Goal: Task Accomplishment & Management: Use online tool/utility

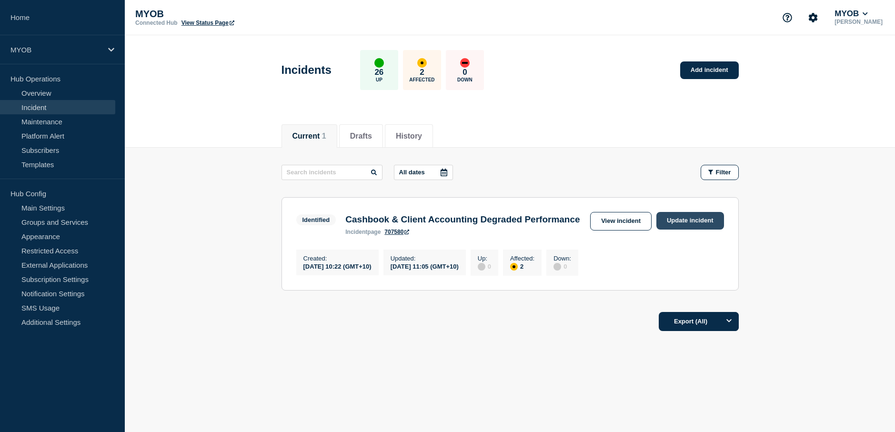
click at [689, 224] on link "Update incident" at bounding box center [691, 221] width 68 height 18
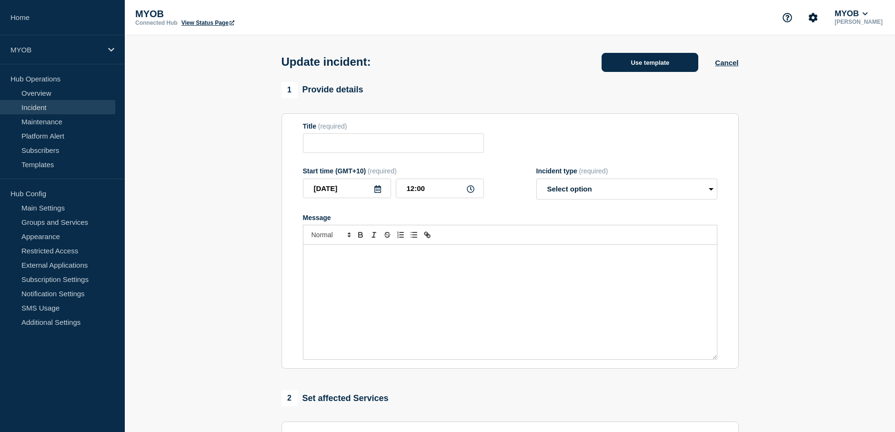
click at [650, 62] on button "Use template" at bounding box center [650, 62] width 97 height 19
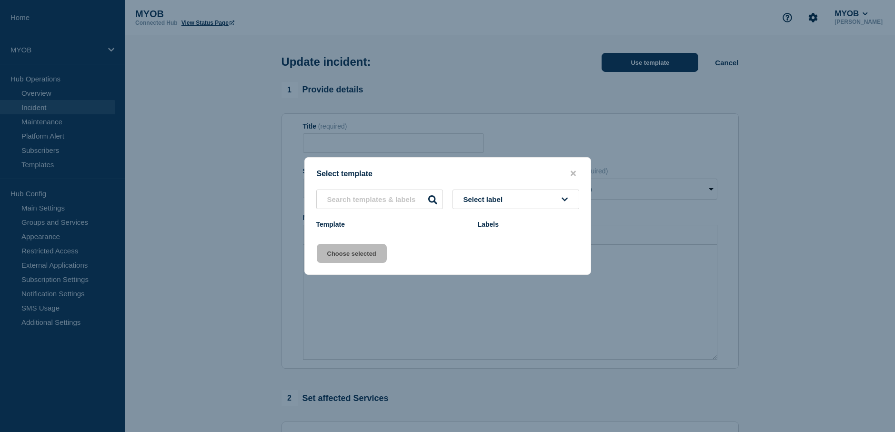
type input "Cashbook & Client Accounting Degraded Performance"
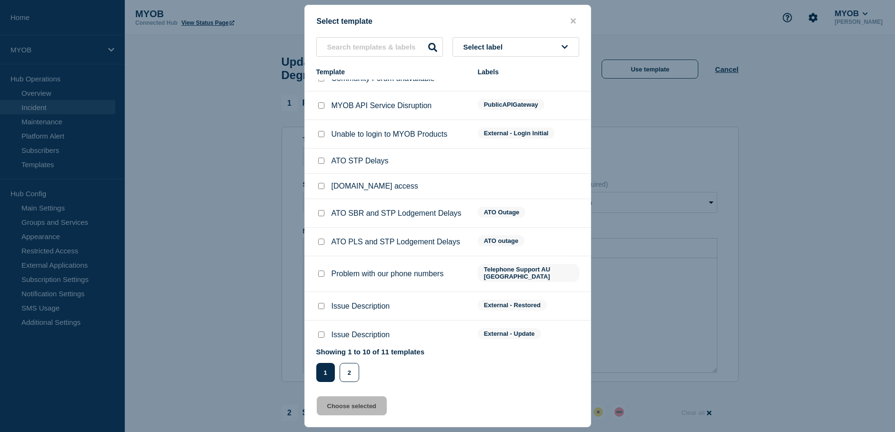
scroll to position [15, 0]
click at [323, 302] on input "Issue Description checkbox" at bounding box center [321, 305] width 6 height 6
checkbox input "true"
click at [369, 410] on button "Choose selected" at bounding box center [352, 405] width 70 height 19
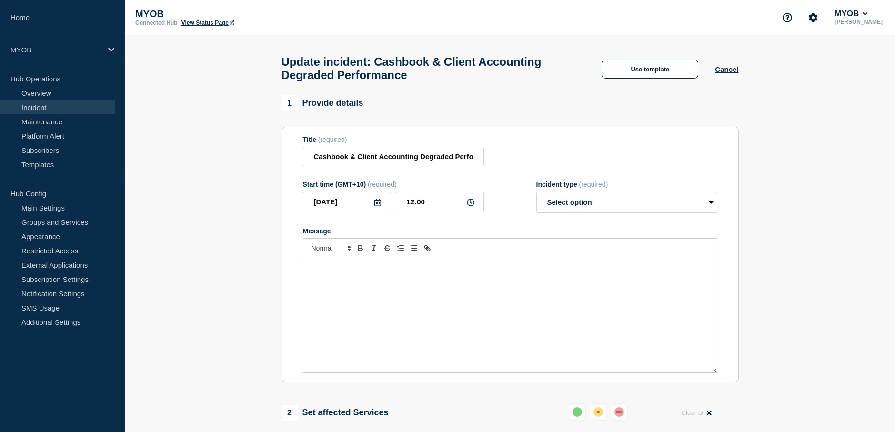
select select "resolved"
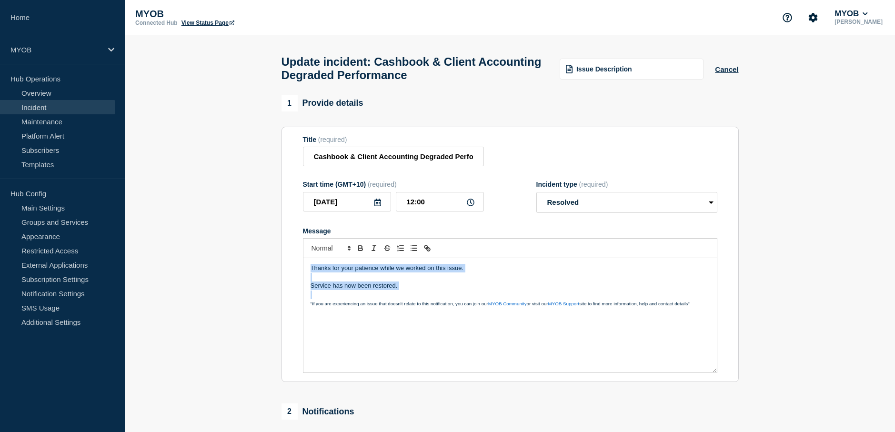
drag, startPoint x: 364, startPoint y: 288, endPoint x: 274, endPoint y: 268, distance: 91.7
click at [274, 268] on section "1 Provide details Title (required) Cashbook & Client Accounting Degraded Perfor…" at bounding box center [510, 365] width 770 height 540
copy div "Thanks for your patience while we worked on this issue. Service has now been re…"
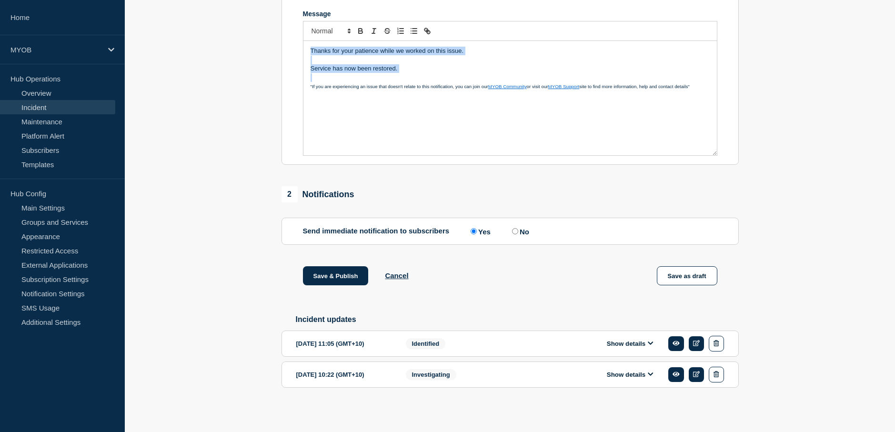
scroll to position [224, 0]
click at [349, 275] on button "Save & Publish" at bounding box center [336, 275] width 66 height 19
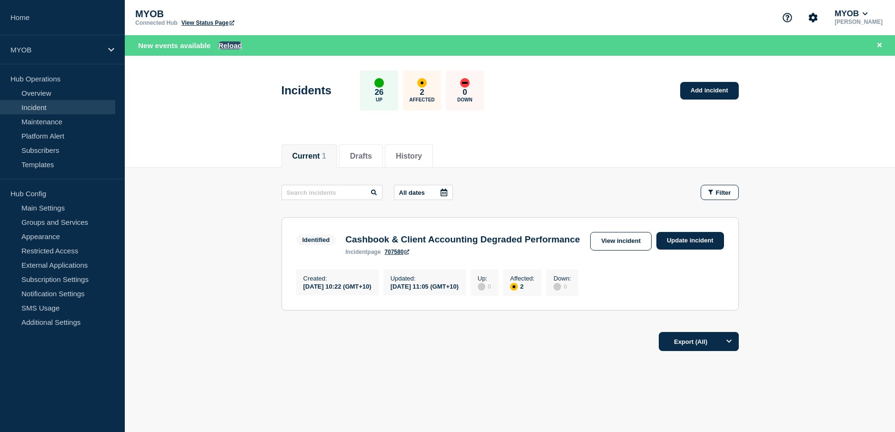
click at [226, 44] on button "Reload" at bounding box center [230, 45] width 24 height 8
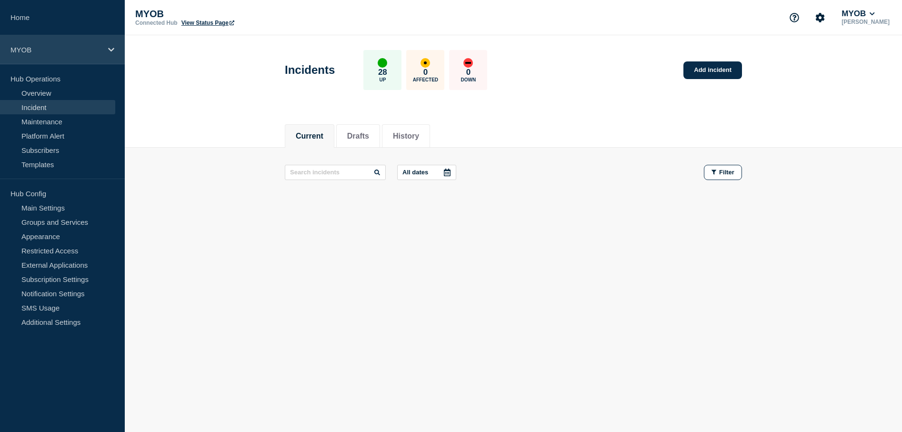
click at [112, 50] on icon at bounding box center [111, 50] width 6 height 4
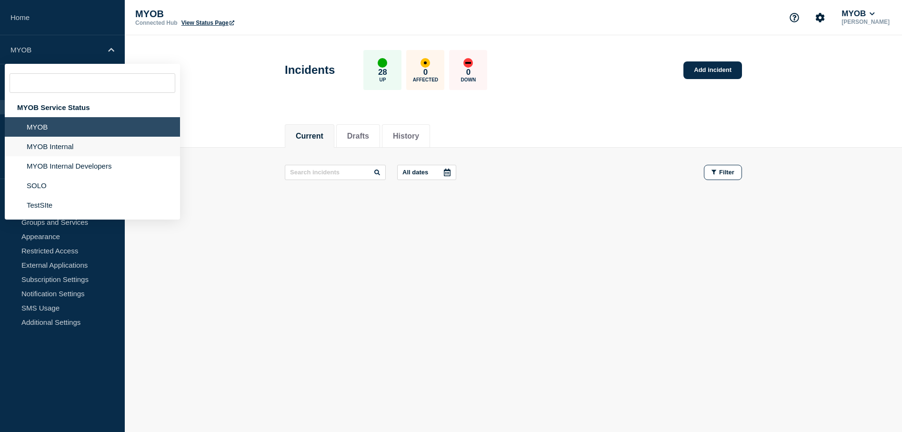
click at [74, 144] on li "MYOB Internal" at bounding box center [92, 147] width 175 height 20
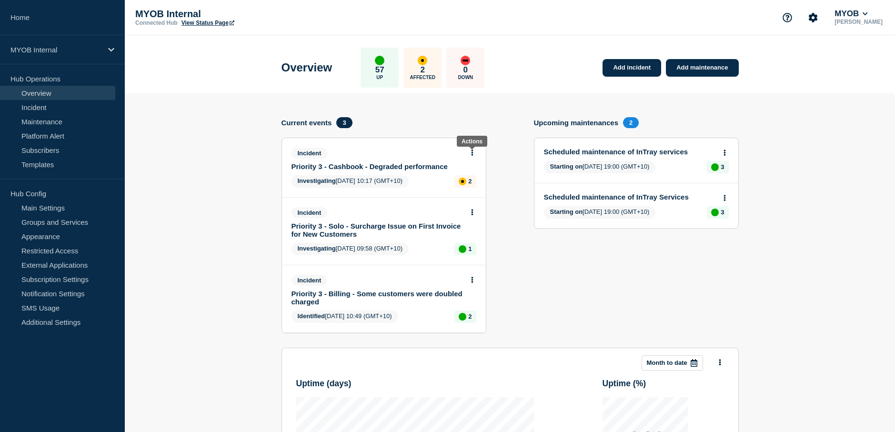
click at [472, 152] on icon at bounding box center [472, 153] width 2 height 6
click at [474, 189] on link "Update incident" at bounding box center [472, 188] width 46 height 8
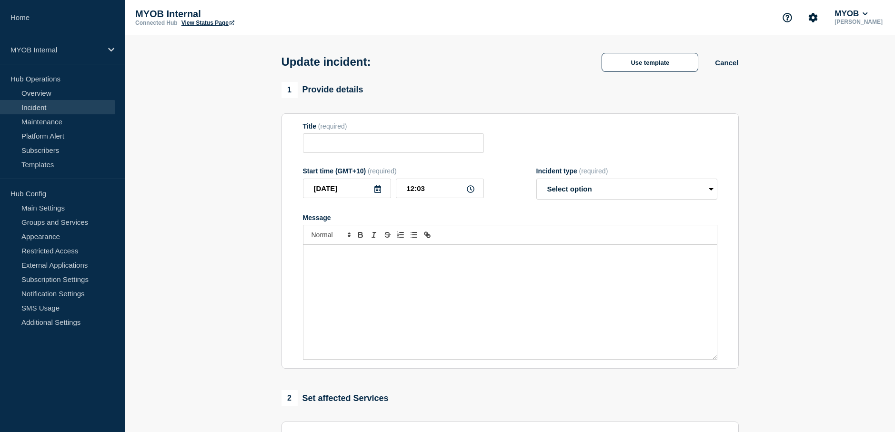
type input "Priority 3 - Cashbook - Degraded performance"
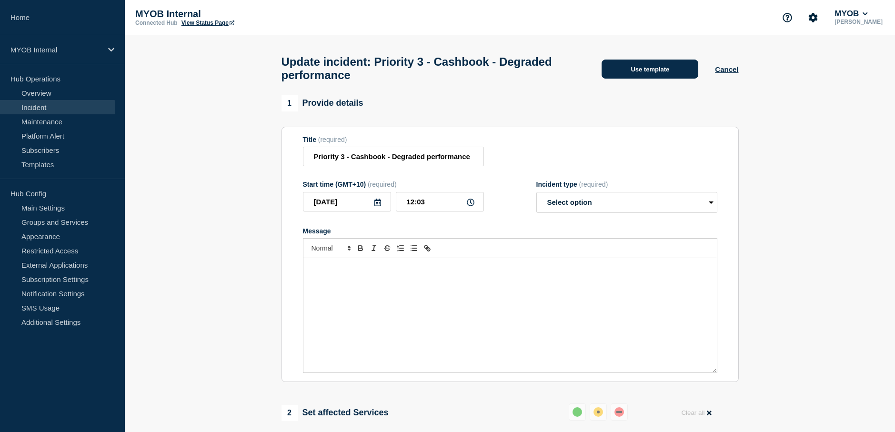
click at [672, 71] on button "Use template" at bounding box center [650, 69] width 97 height 19
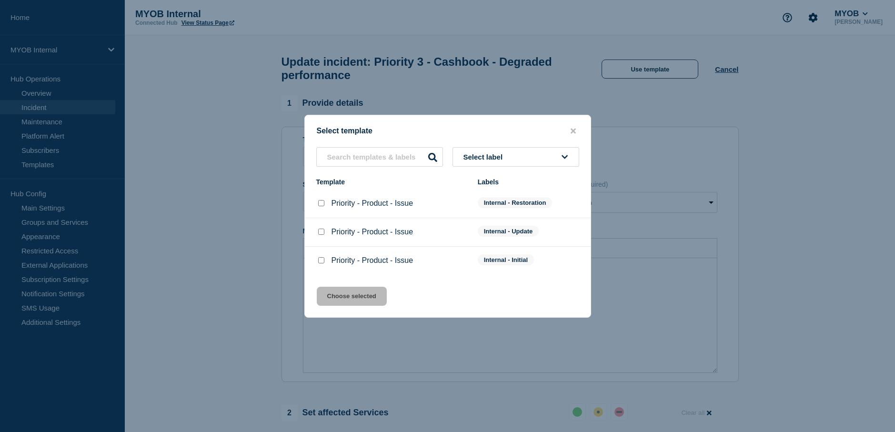
click at [321, 203] on input "Priority - Product - Issue checkbox" at bounding box center [321, 203] width 6 height 6
checkbox input "true"
click at [353, 294] on button "Choose selected" at bounding box center [352, 296] width 70 height 19
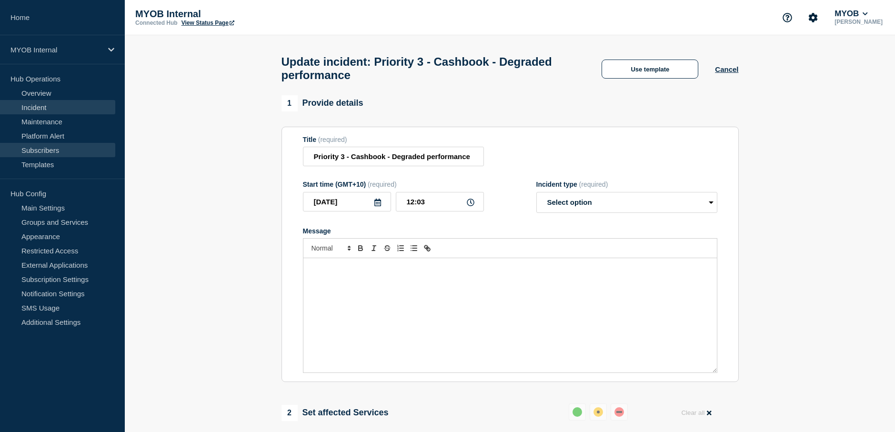
select select "resolved"
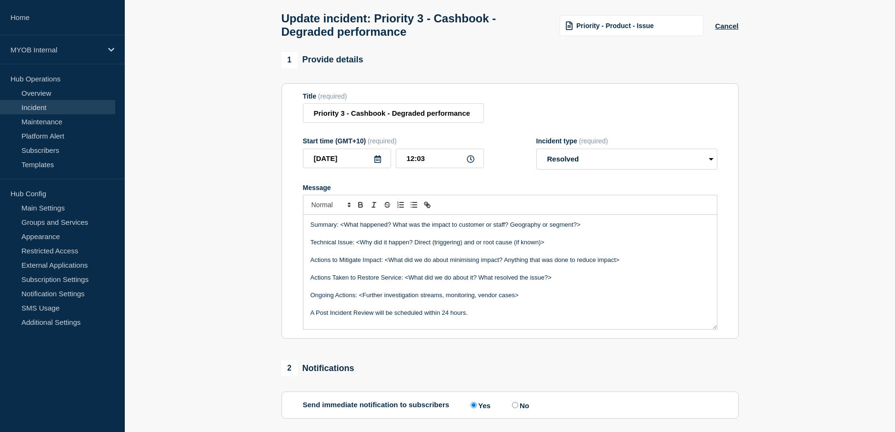
scroll to position [48, 0]
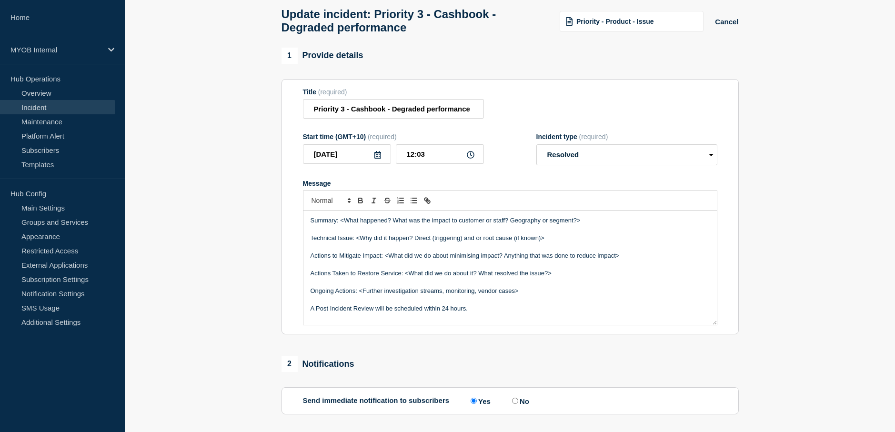
drag, startPoint x: 601, startPoint y: 228, endPoint x: 342, endPoint y: 223, distance: 259.2
click at [342, 223] on p "Summary: <What happened? What was the impact to customer or staff? Geography or…" at bounding box center [510, 220] width 399 height 9
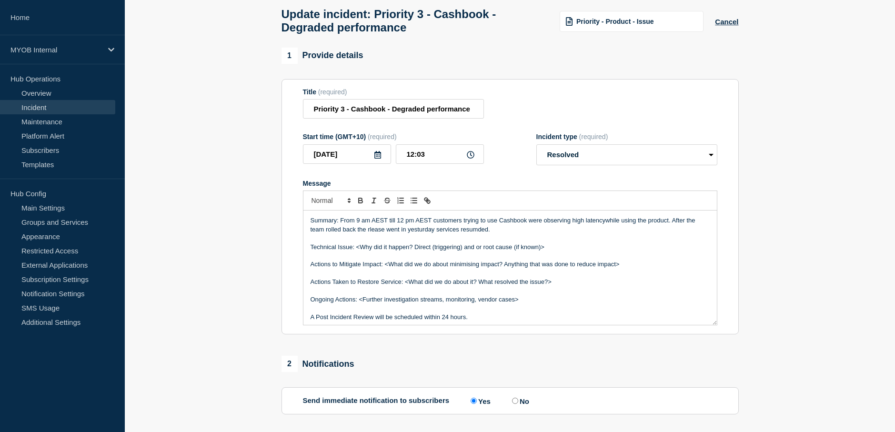
drag, startPoint x: 515, startPoint y: 238, endPoint x: 341, endPoint y: 225, distance: 174.8
click at [341, 225] on p "Summary: From 9 am AEST till 12 pm AEST customers trying to use Cashbook were o…" at bounding box center [510, 225] width 399 height 18
copy p "From 9 am AEST till 12 pm AEST customers trying to use Cashbook were observing …"
drag, startPoint x: 553, startPoint y: 251, endPoint x: 357, endPoint y: 253, distance: 195.8
click at [357, 252] on p "Technical Issue: <Why did it happen? Direct (triggering) and or root cause (if …" at bounding box center [510, 247] width 399 height 9
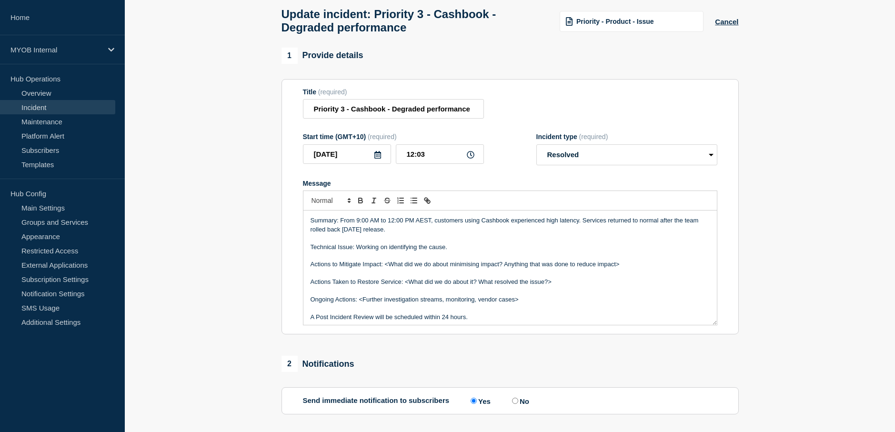
drag, startPoint x: 649, startPoint y: 273, endPoint x: 291, endPoint y: 268, distance: 358.3
click at [291, 268] on section "Title (required) Priority 3 - Cashbook - Degraded performance Start time (GMT+1…" at bounding box center [510, 207] width 457 height 256
drag, startPoint x: 570, startPoint y: 267, endPoint x: 404, endPoint y: 268, distance: 165.3
click at [404, 268] on p "Actions Taken to Restore Service: <What did we do about it? What resolved the i…" at bounding box center [510, 264] width 399 height 9
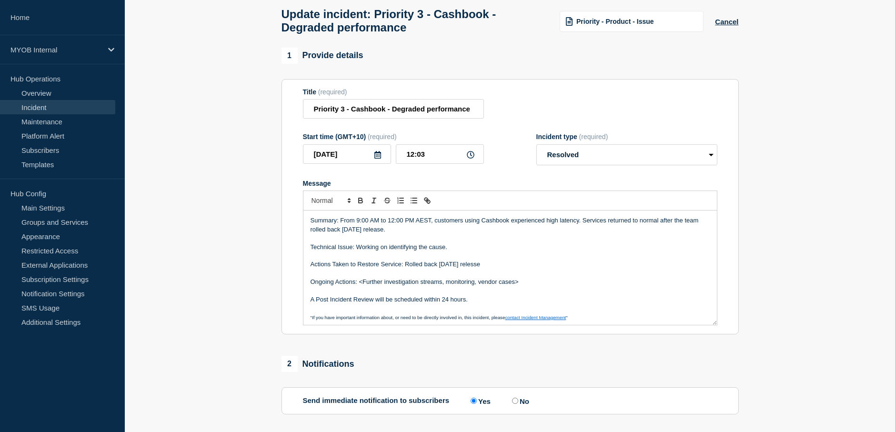
click at [511, 274] on p "Message" at bounding box center [510, 273] width 399 height 9
click at [506, 266] on p "Actions Taken to Restore Service: Rolled back [DATE] relesse" at bounding box center [510, 264] width 399 height 9
click at [499, 304] on p "A Post Incident Review will be scheduled within 24 hours." at bounding box center [510, 299] width 399 height 9
drag, startPoint x: 536, startPoint y: 289, endPoint x: 358, endPoint y: 286, distance: 178.2
click at [358, 286] on p "Ongoing Actions: <Further investigation streams, monitoring, vendor cases>" at bounding box center [510, 282] width 399 height 9
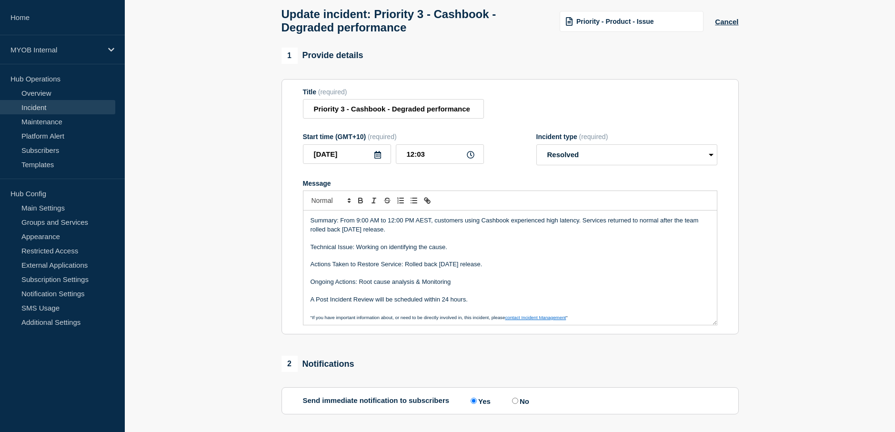
drag, startPoint x: 493, startPoint y: 306, endPoint x: 268, endPoint y: 304, distance: 224.9
click at [268, 304] on section "1 Provide details Title (required) Priority 3 - Cashbook - Degraded performance…" at bounding box center [510, 302] width 770 height 509
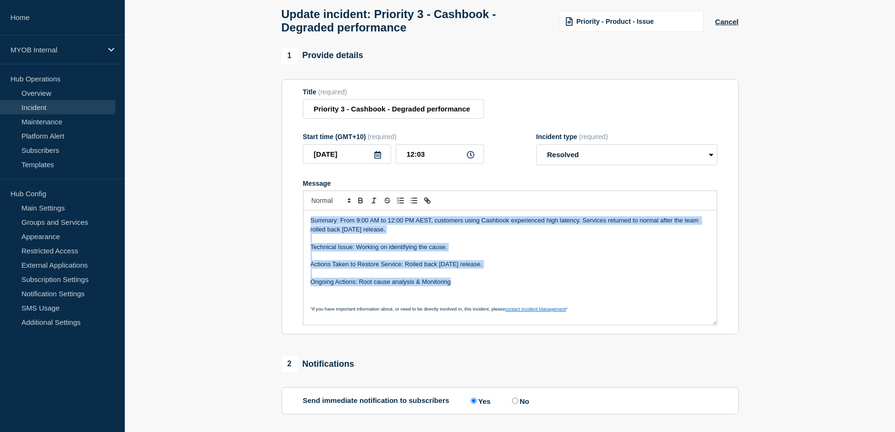
drag, startPoint x: 474, startPoint y: 287, endPoint x: 291, endPoint y: 221, distance: 195.2
click at [291, 221] on section "Title (required) Priority 3 - Cashbook - Degraded performance Start time (GMT+1…" at bounding box center [510, 207] width 457 height 256
copy div "Summary: From 9:00 AM to 12:00 PM AEST, customers using Cashbook experienced hi…"
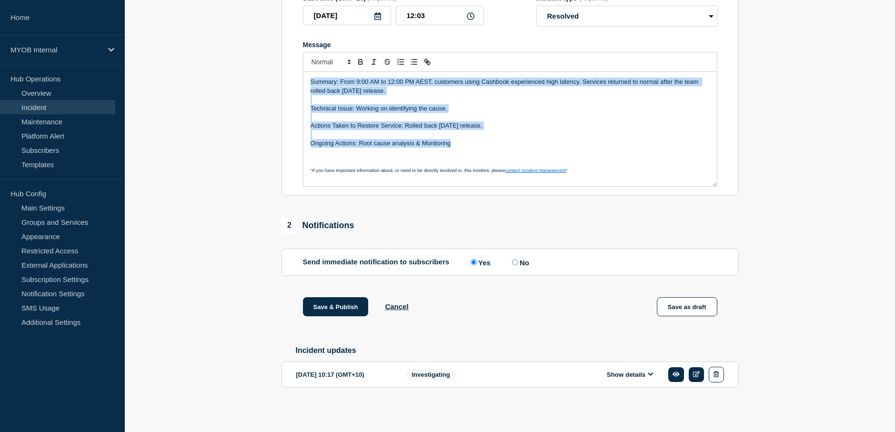
scroll to position [193, 0]
click at [343, 307] on button "Save & Publish" at bounding box center [336, 306] width 66 height 19
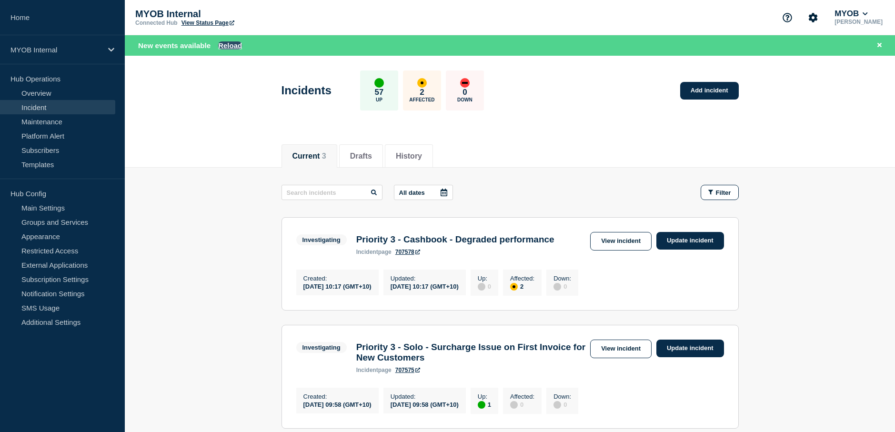
click at [230, 48] on button "Reload" at bounding box center [230, 45] width 24 height 8
